Goal: Navigation & Orientation: Find specific page/section

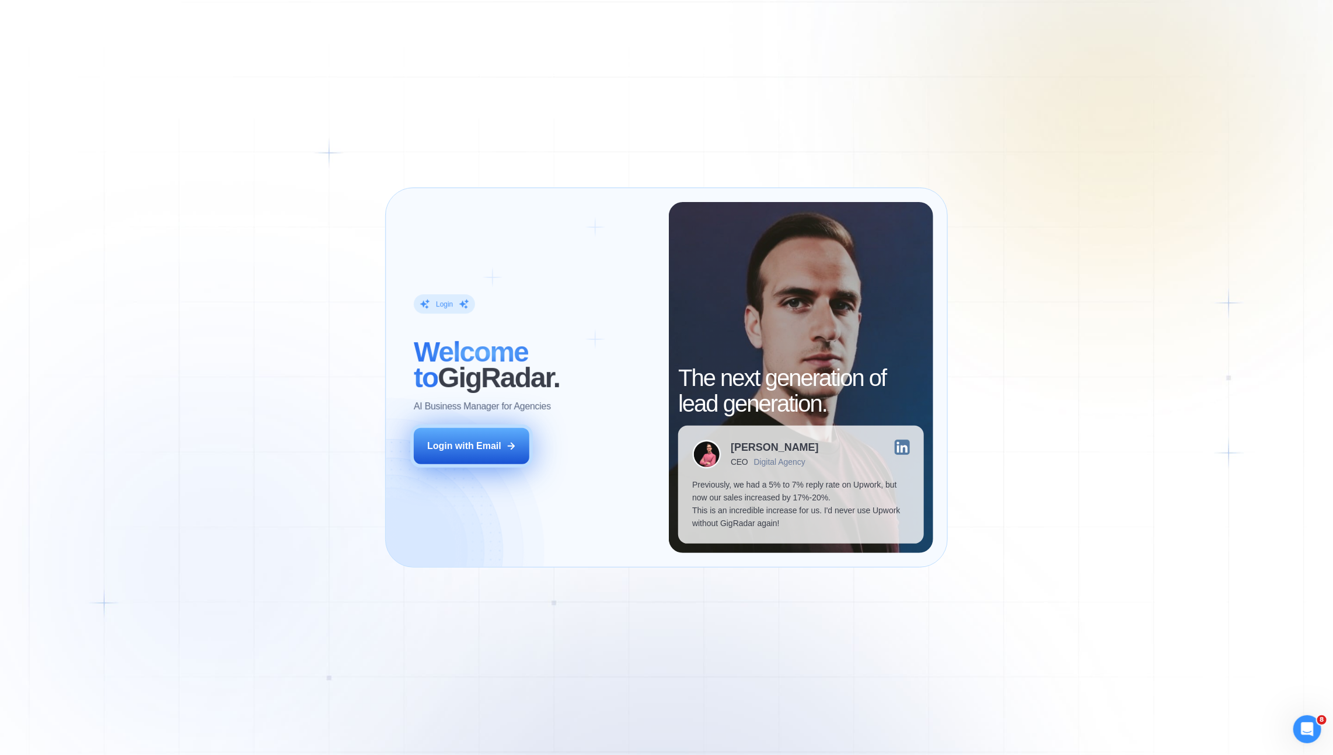
click at [454, 442] on div "Login with Email" at bounding box center [464, 446] width 74 height 13
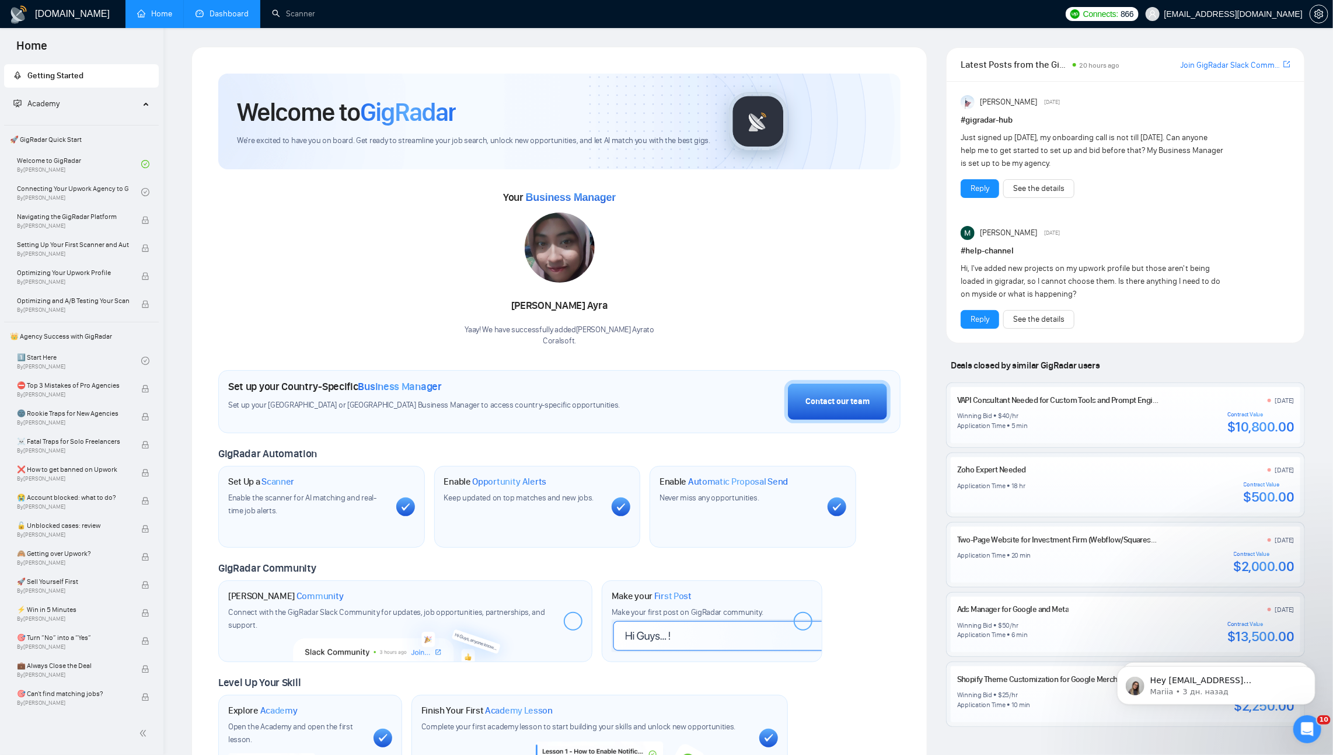
click at [215, 9] on link "Dashboard" at bounding box center [222, 14] width 53 height 10
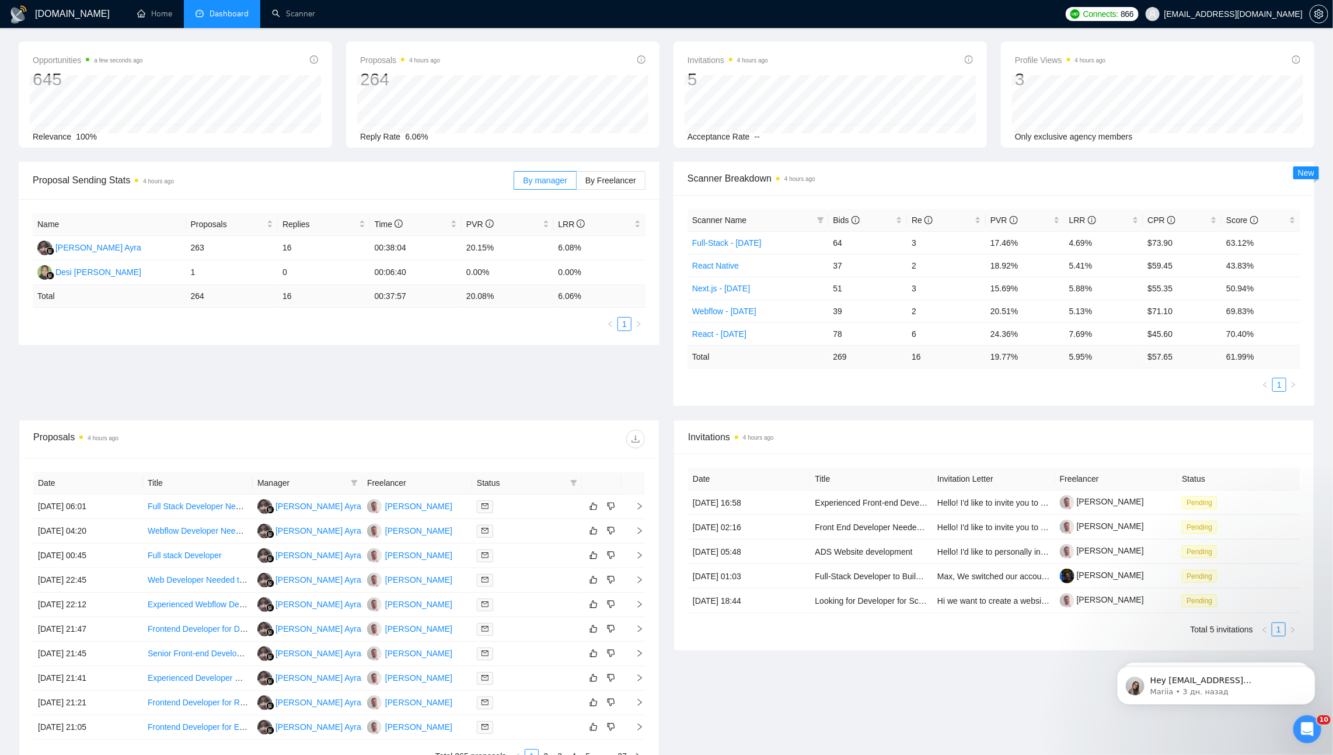
scroll to position [43, 0]
click at [963, 216] on span "Re" at bounding box center [942, 221] width 61 height 13
click at [1035, 215] on span "PVR" at bounding box center [1021, 221] width 61 height 13
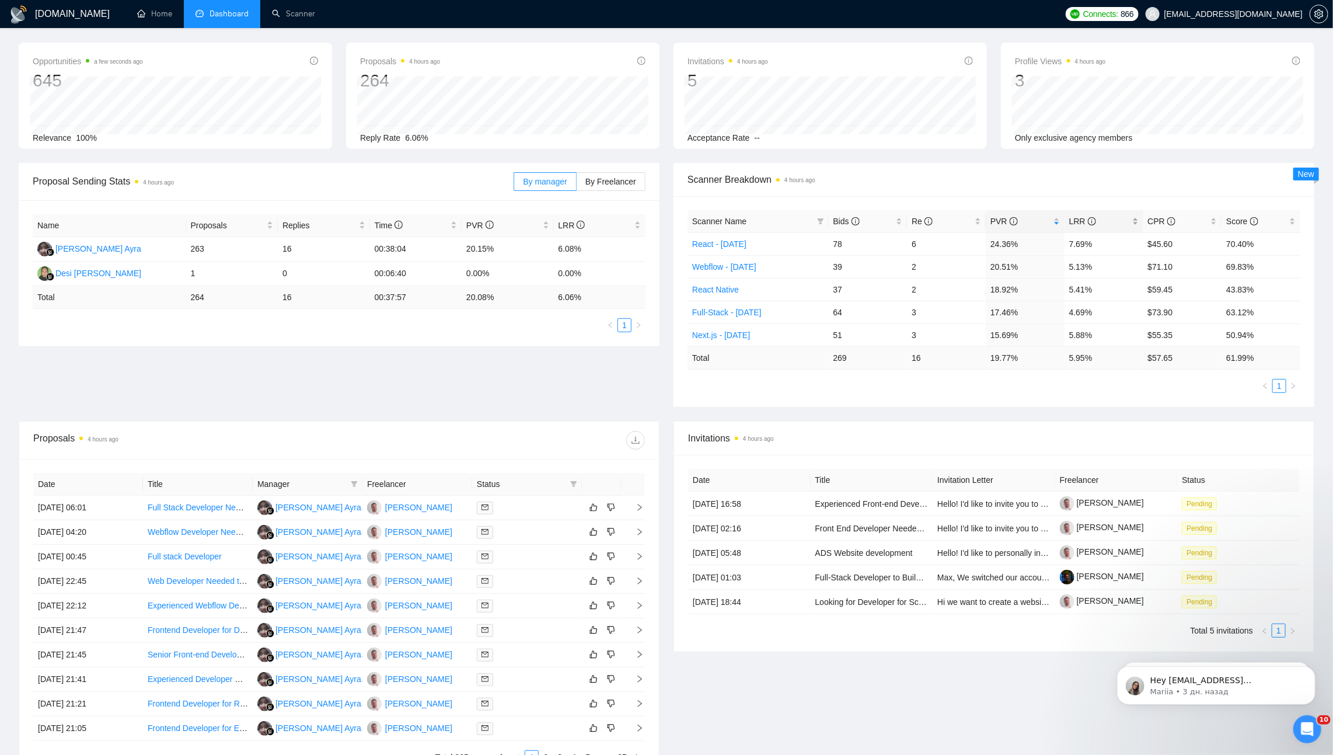
click at [1125, 216] on span "LRR" at bounding box center [1099, 221] width 61 height 13
click at [1066, 177] on span "Scanner Breakdown 4 hours ago" at bounding box center [994, 179] width 613 height 15
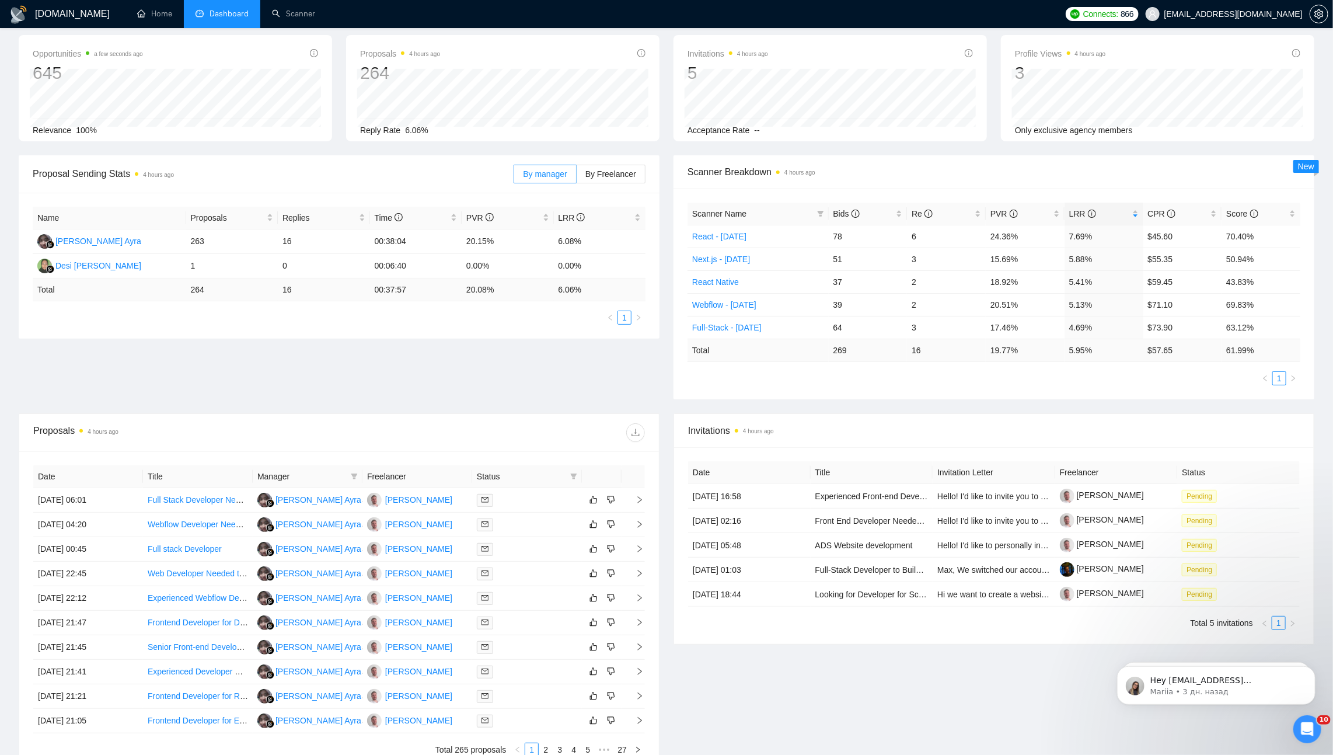
scroll to position [0, 0]
